Goal: Task Accomplishment & Management: Manage account settings

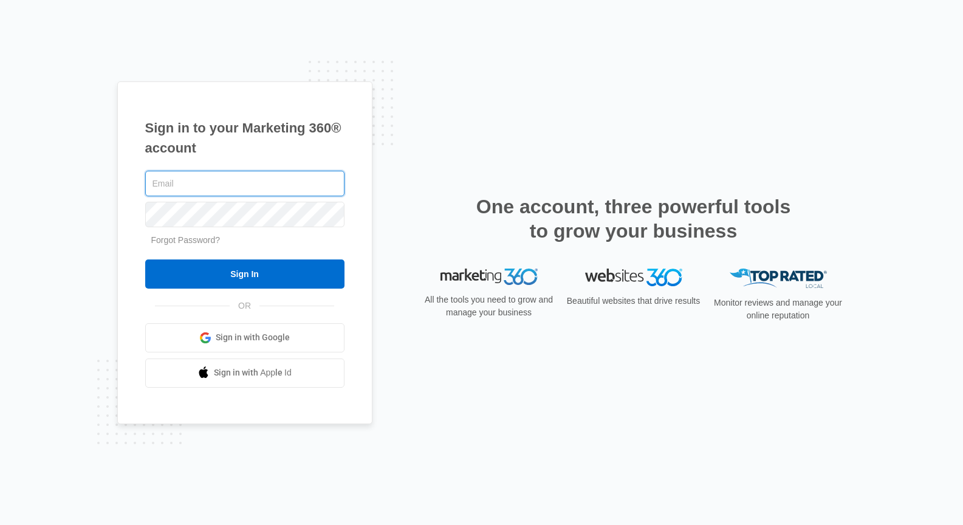
type input "[PERSON_NAME][EMAIL_ADDRESS][DOMAIN_NAME]"
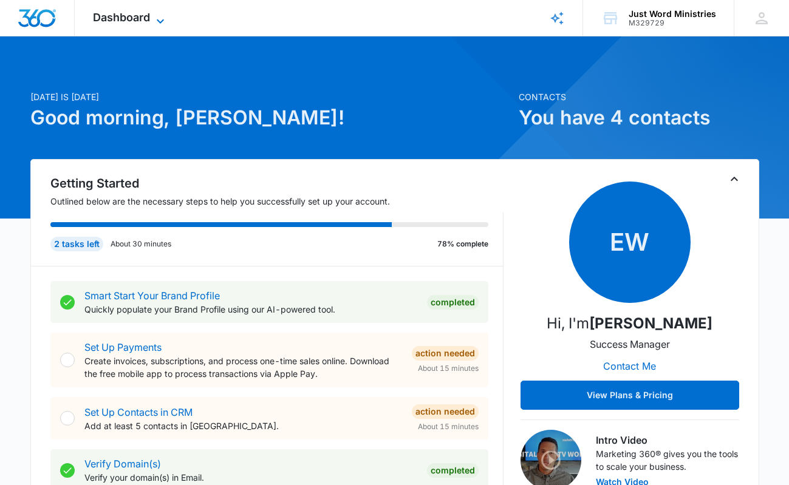
click at [156, 19] on icon at bounding box center [160, 21] width 15 height 15
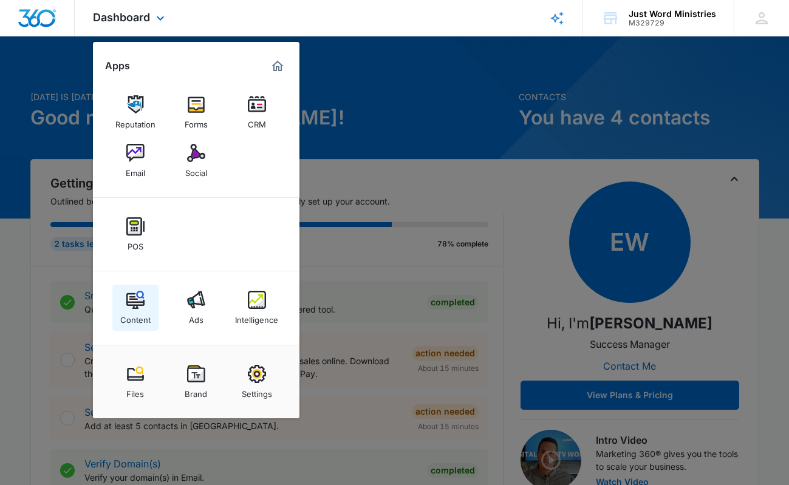
click at [127, 301] on img at bounding box center [135, 300] width 18 height 18
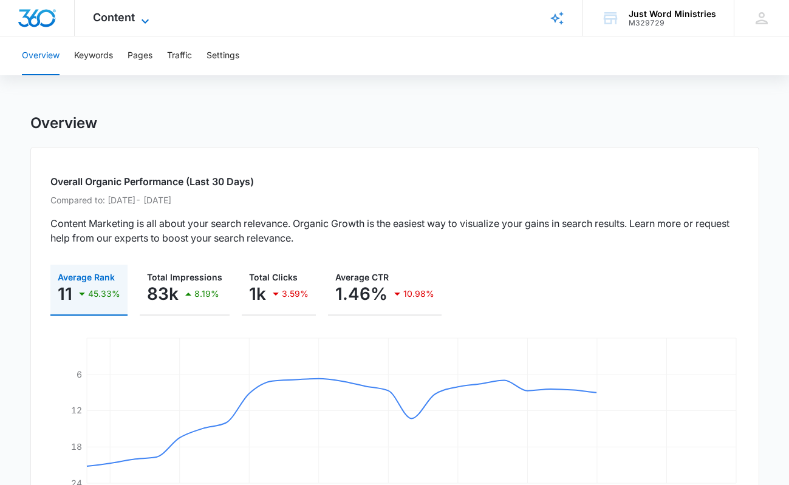
click at [105, 19] on span "Content" at bounding box center [114, 17] width 42 height 13
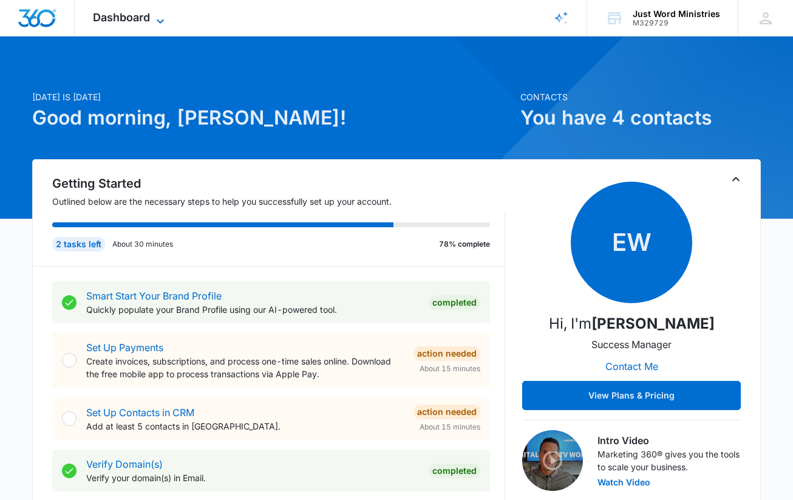
click at [143, 18] on span "Dashboard" at bounding box center [121, 17] width 57 height 13
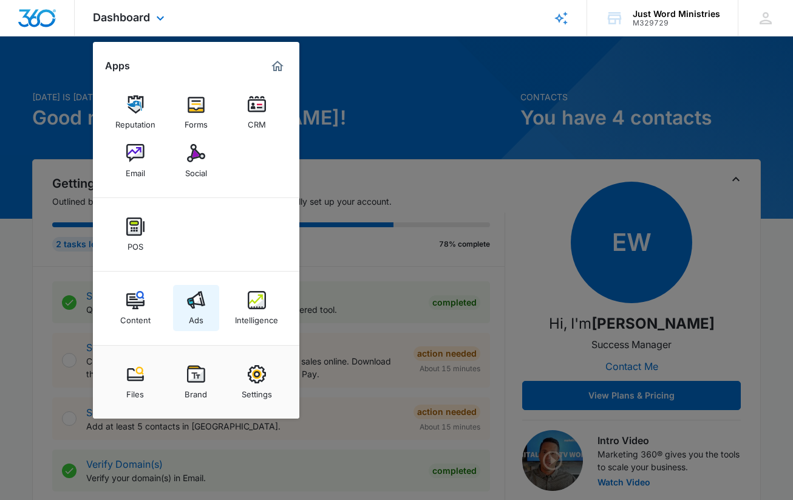
click at [179, 292] on link "Ads" at bounding box center [196, 308] width 46 height 46
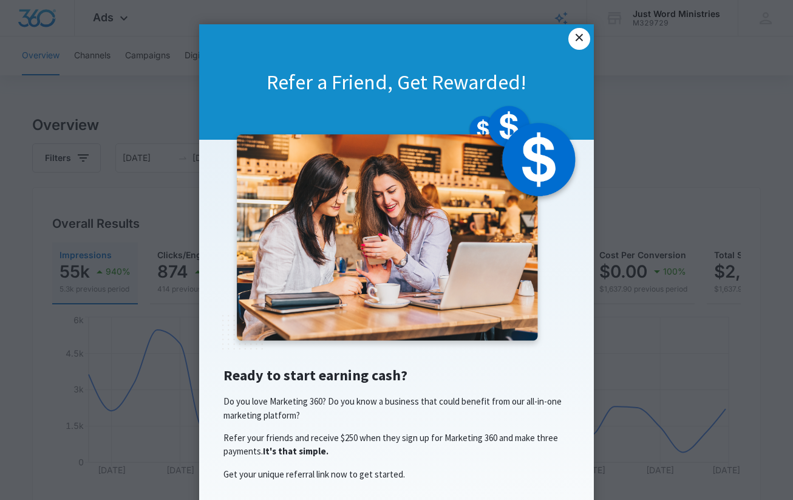
click at [574, 39] on link "×" at bounding box center [580, 39] width 22 height 22
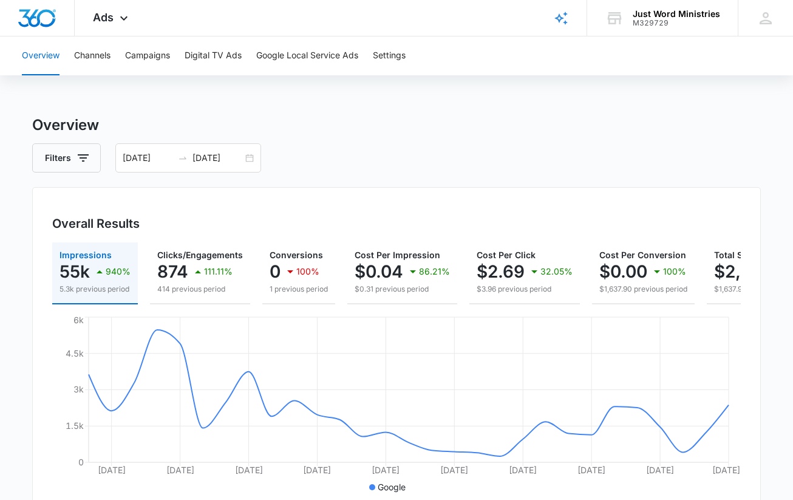
click at [66, 60] on div "Overview Channels Campaigns Digital TV Ads Google Local Service Ads Settings" at bounding box center [397, 55] width 764 height 39
click at [81, 57] on button "Channels" at bounding box center [92, 55] width 36 height 39
click at [342, 181] on div "Channels Filters [DATE] [DATE] Overall Results Impressions 55k 940% 5.3k previo…" at bounding box center [396, 442] width 729 height 656
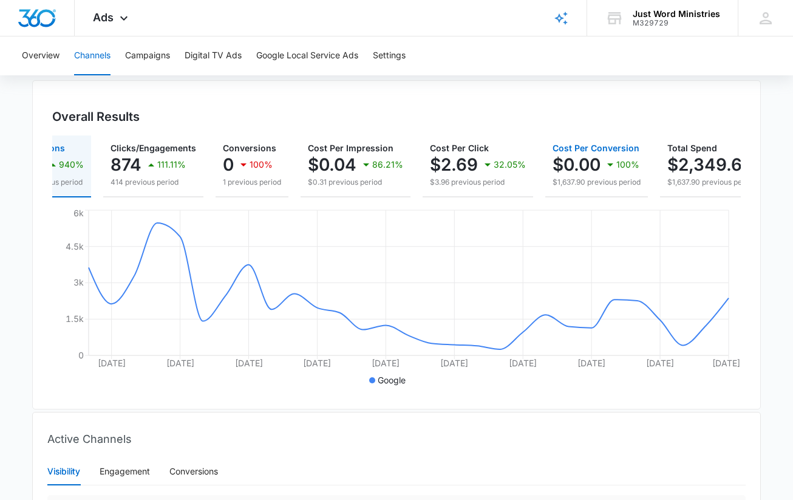
scroll to position [0, 121]
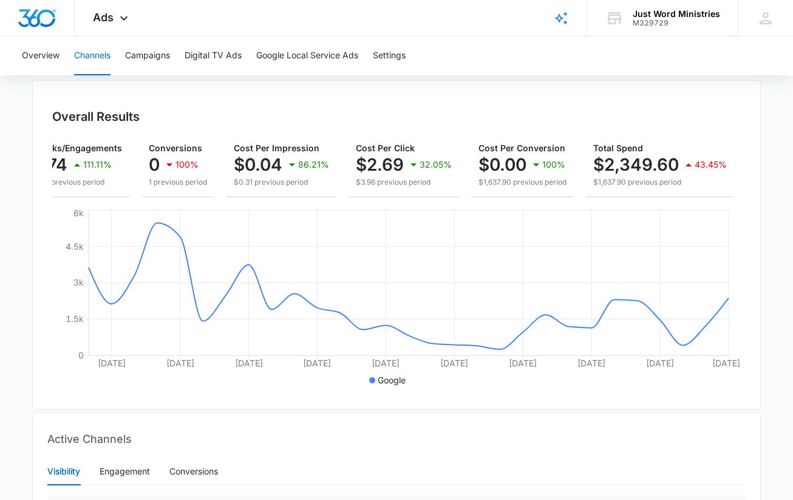
click at [545, 108] on div "Overall Results" at bounding box center [396, 117] width 689 height 18
